Goal: Navigation & Orientation: Find specific page/section

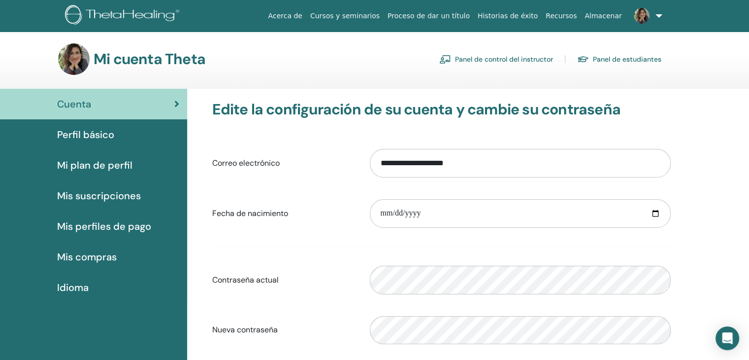
click at [462, 60] on font "Panel de control del instructor" at bounding box center [504, 59] width 98 height 9
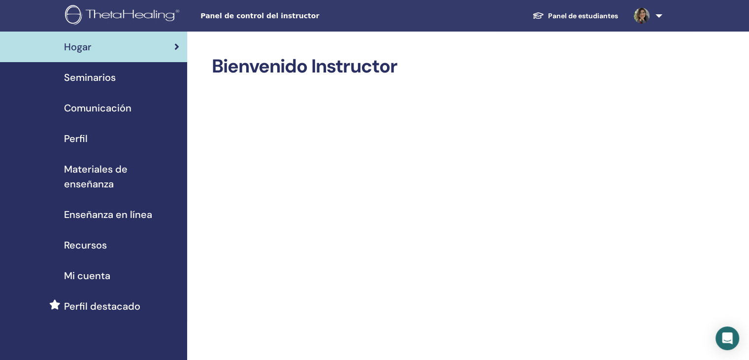
click at [88, 79] on font "Seminarios" at bounding box center [90, 77] width 52 height 13
click at [590, 13] on font "Panel de estudiantes" at bounding box center [583, 15] width 70 height 9
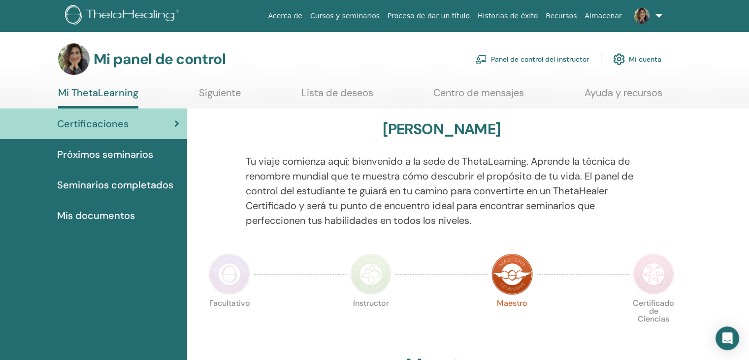
click at [380, 17] on font "Cursos y seminarios" at bounding box center [344, 16] width 69 height 8
